Goal: Entertainment & Leisure: Consume media (video, audio)

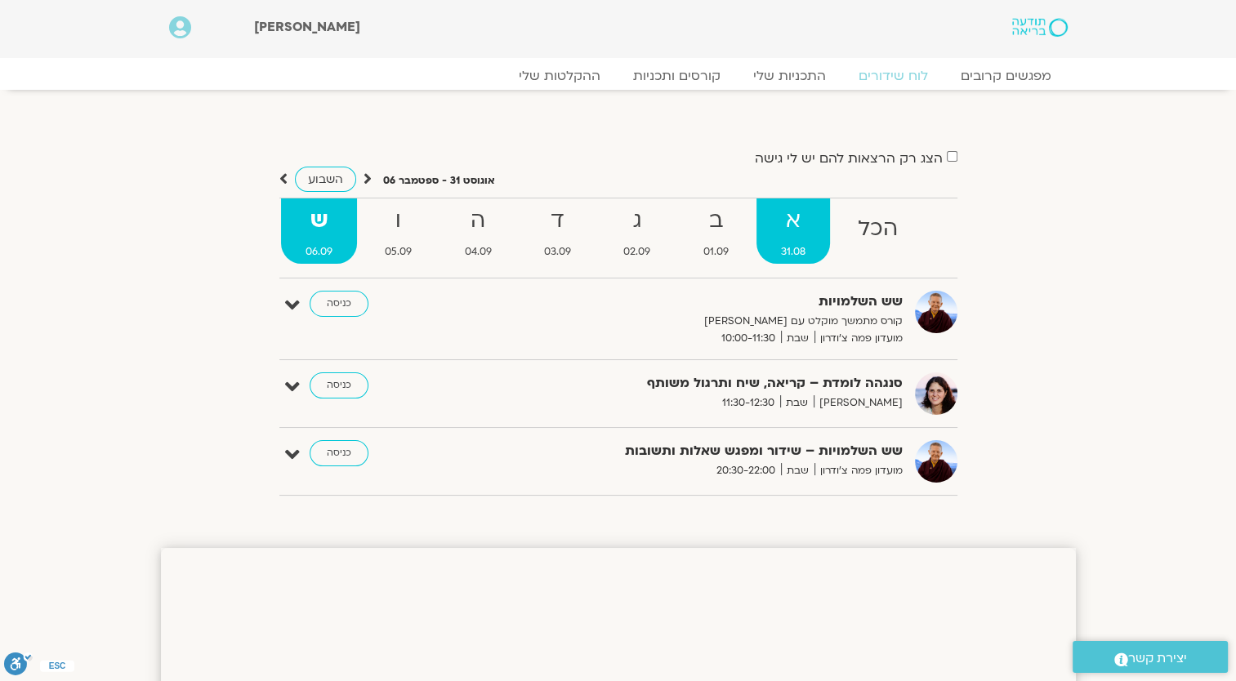
click at [792, 234] on strong "א" at bounding box center [793, 221] width 74 height 37
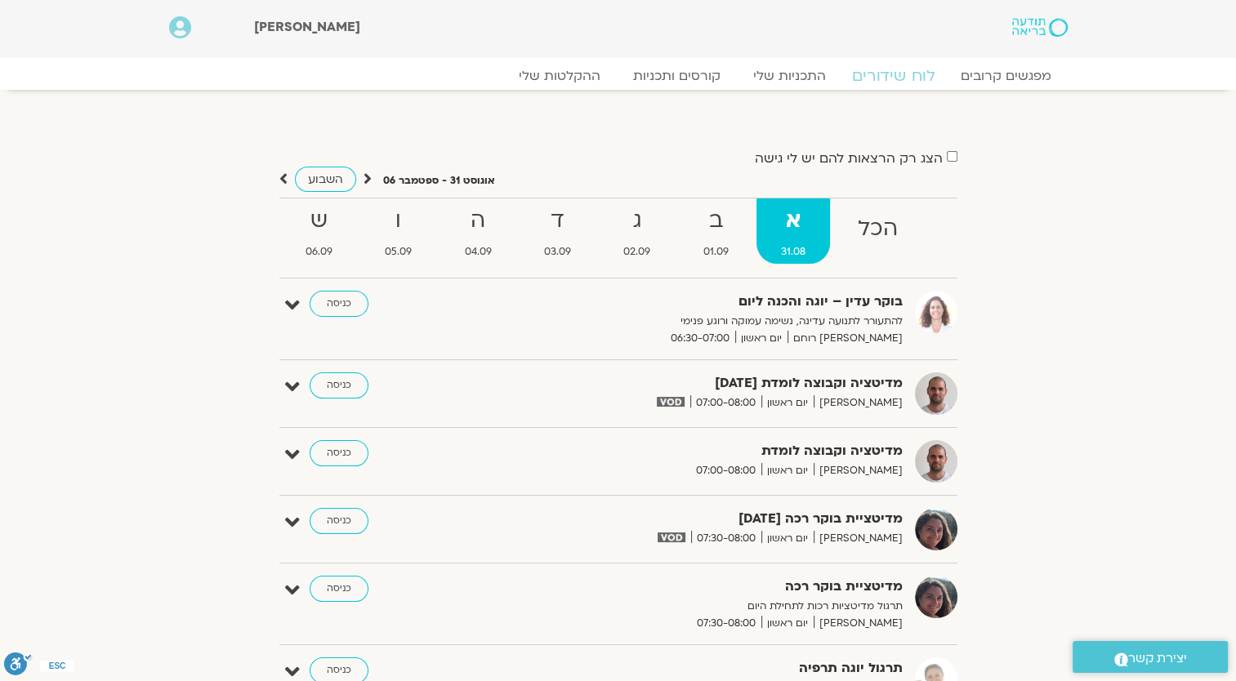
click at [892, 83] on link "לוח שידורים" at bounding box center [893, 76] width 123 height 20
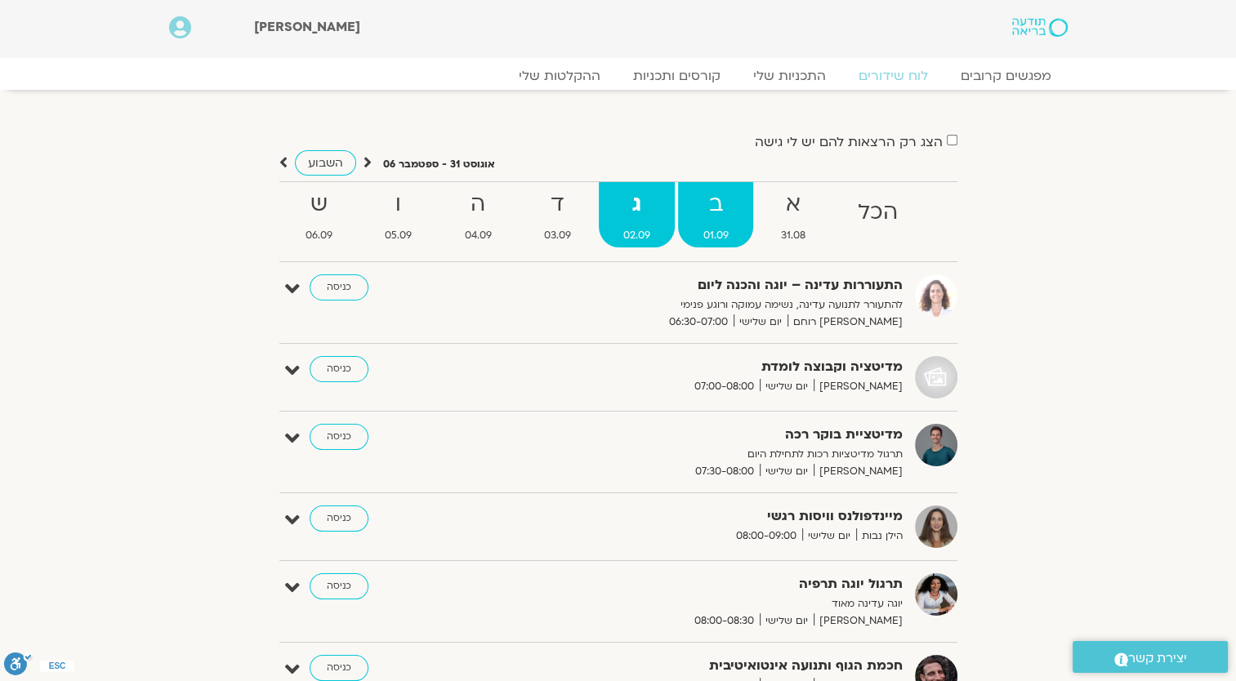
click at [732, 214] on strong "ב" at bounding box center [715, 204] width 74 height 37
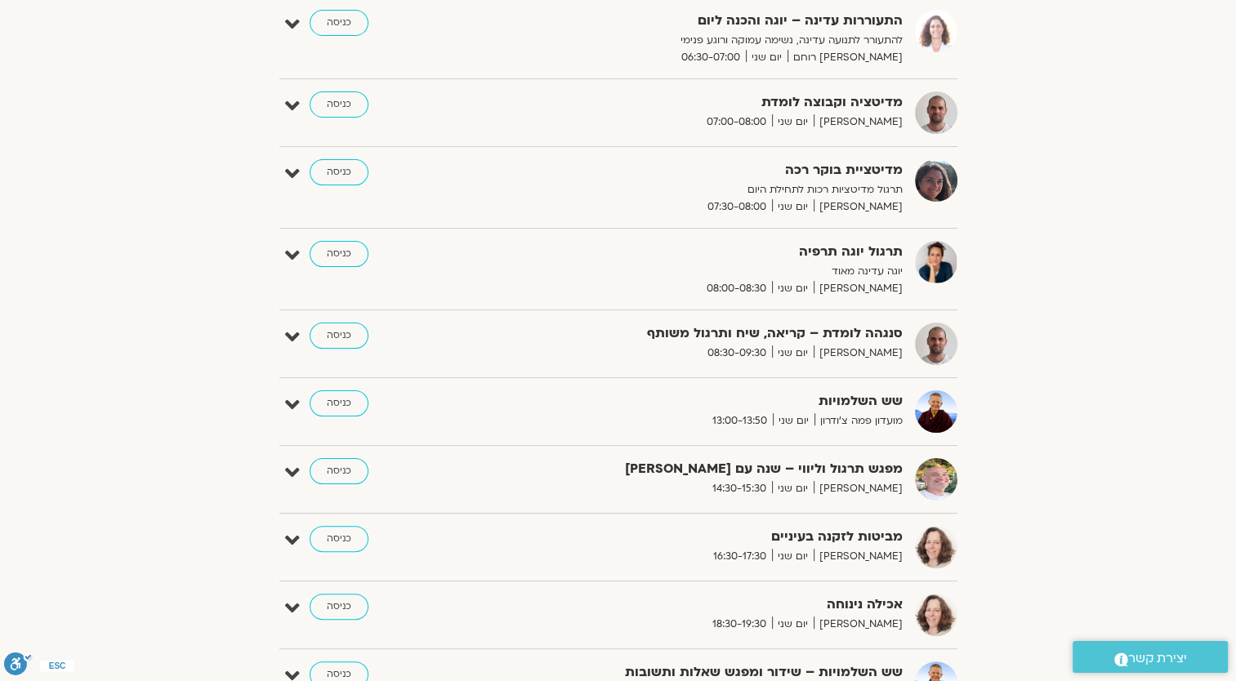
scroll to position [82, 0]
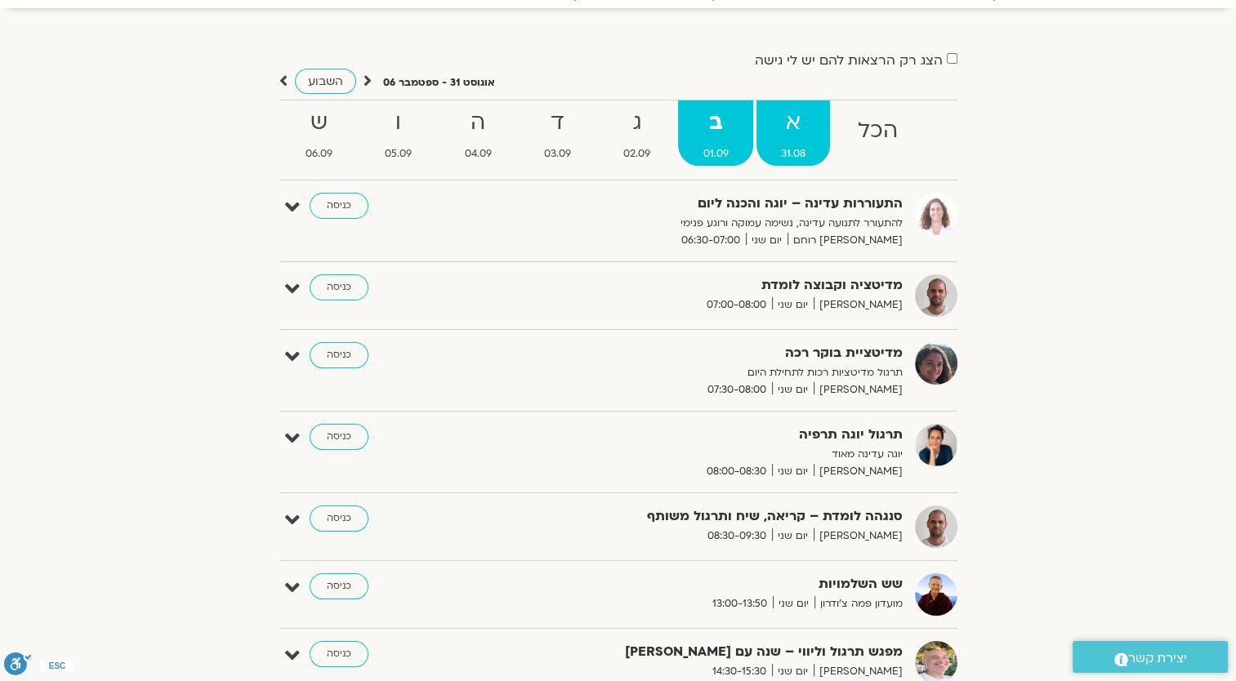
click at [804, 139] on strong "א" at bounding box center [793, 123] width 74 height 37
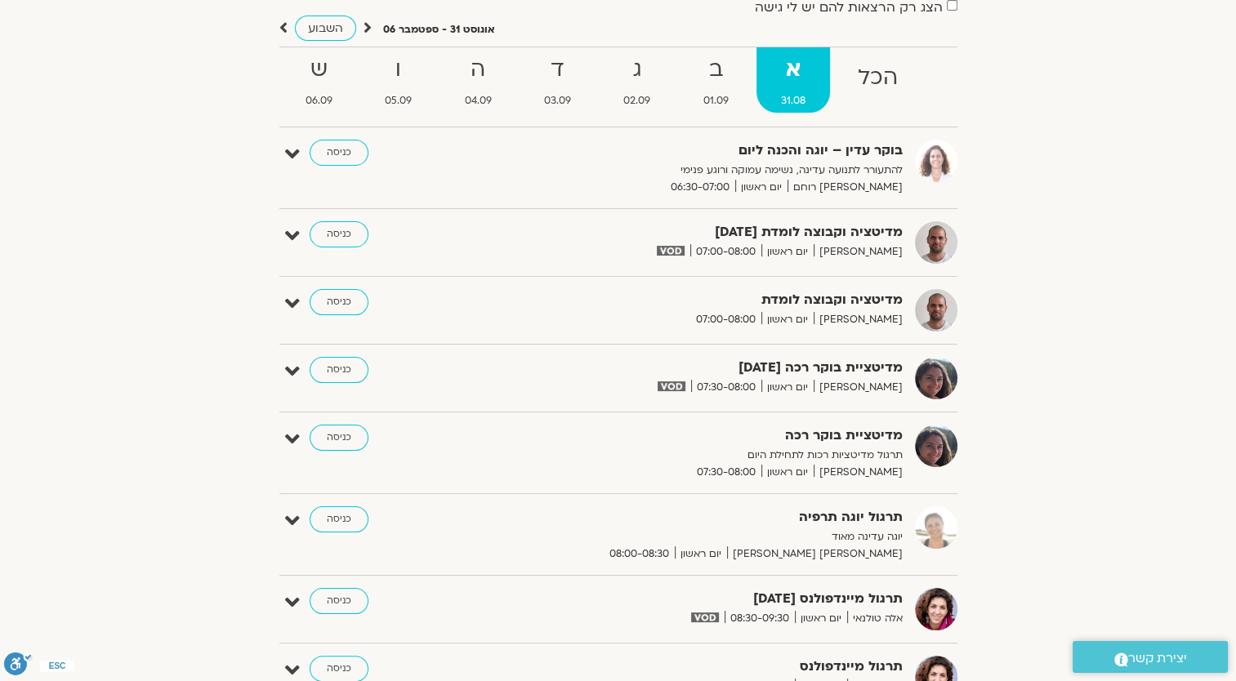
scroll to position [245, 0]
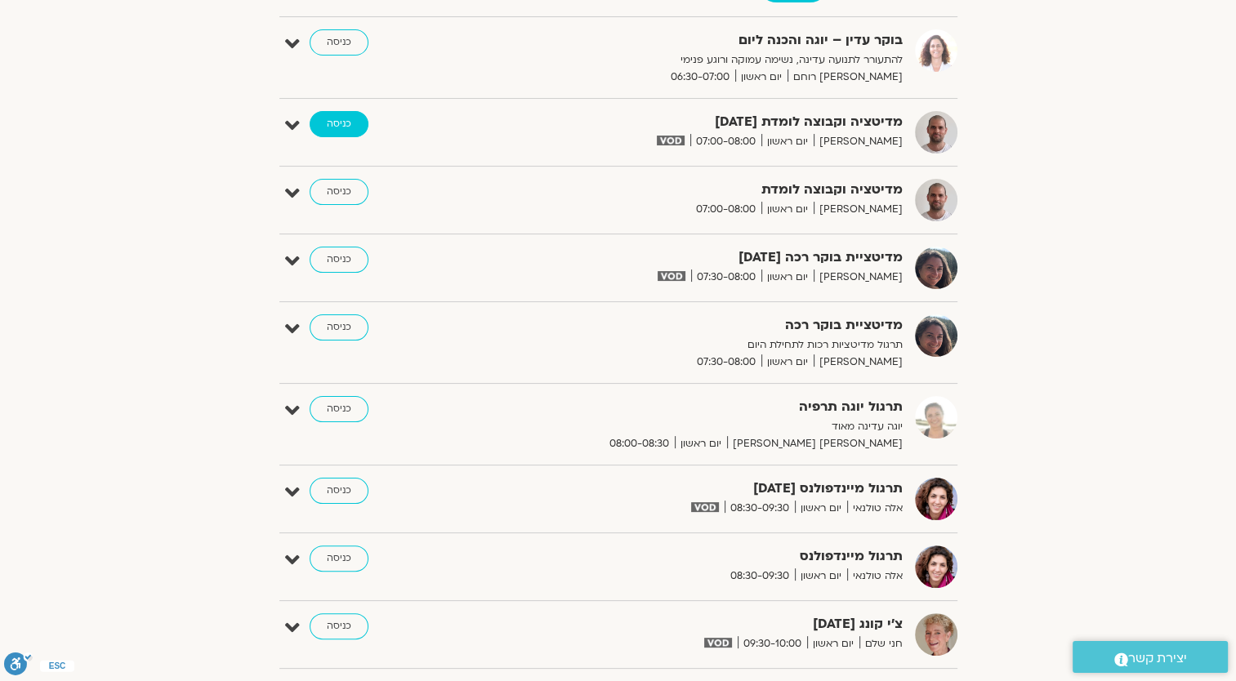
click at [345, 121] on link "כניסה" at bounding box center [339, 124] width 59 height 26
